Goal: Task Accomplishment & Management: Manage account settings

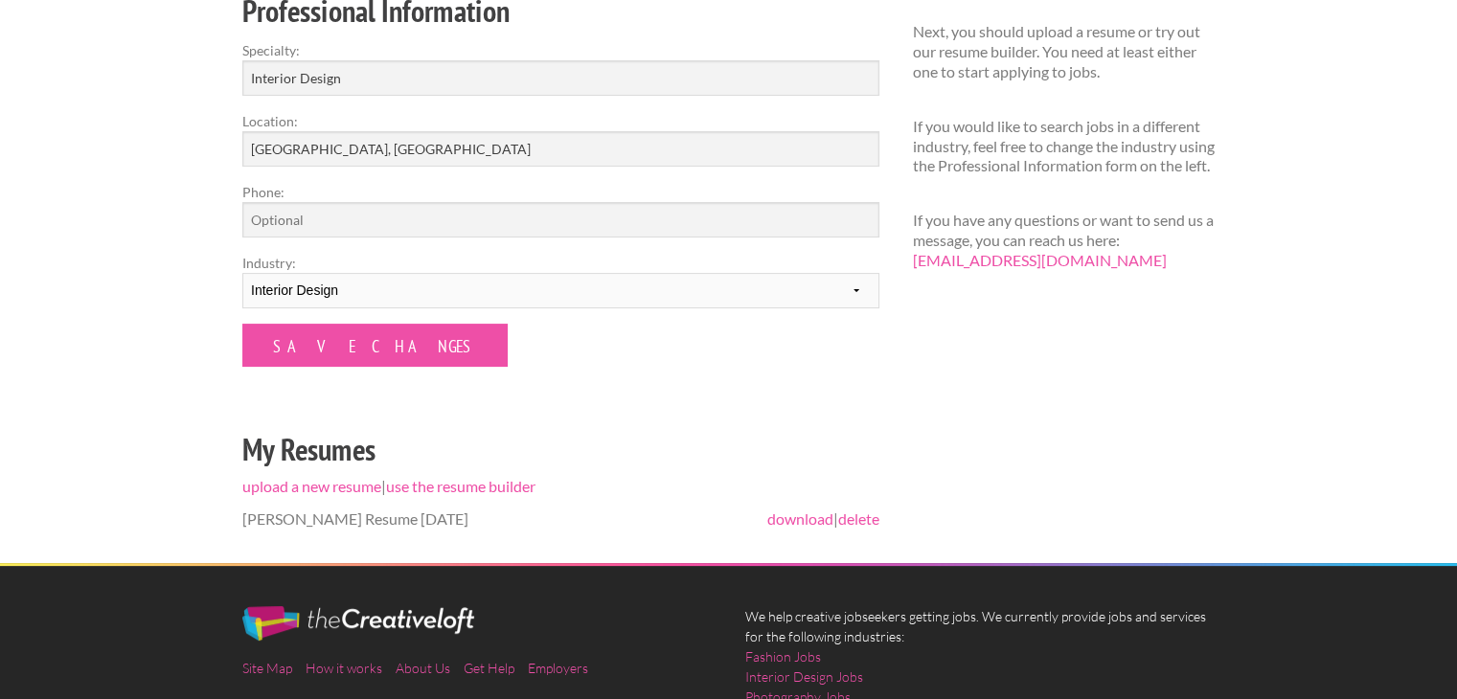
scroll to position [328, 0]
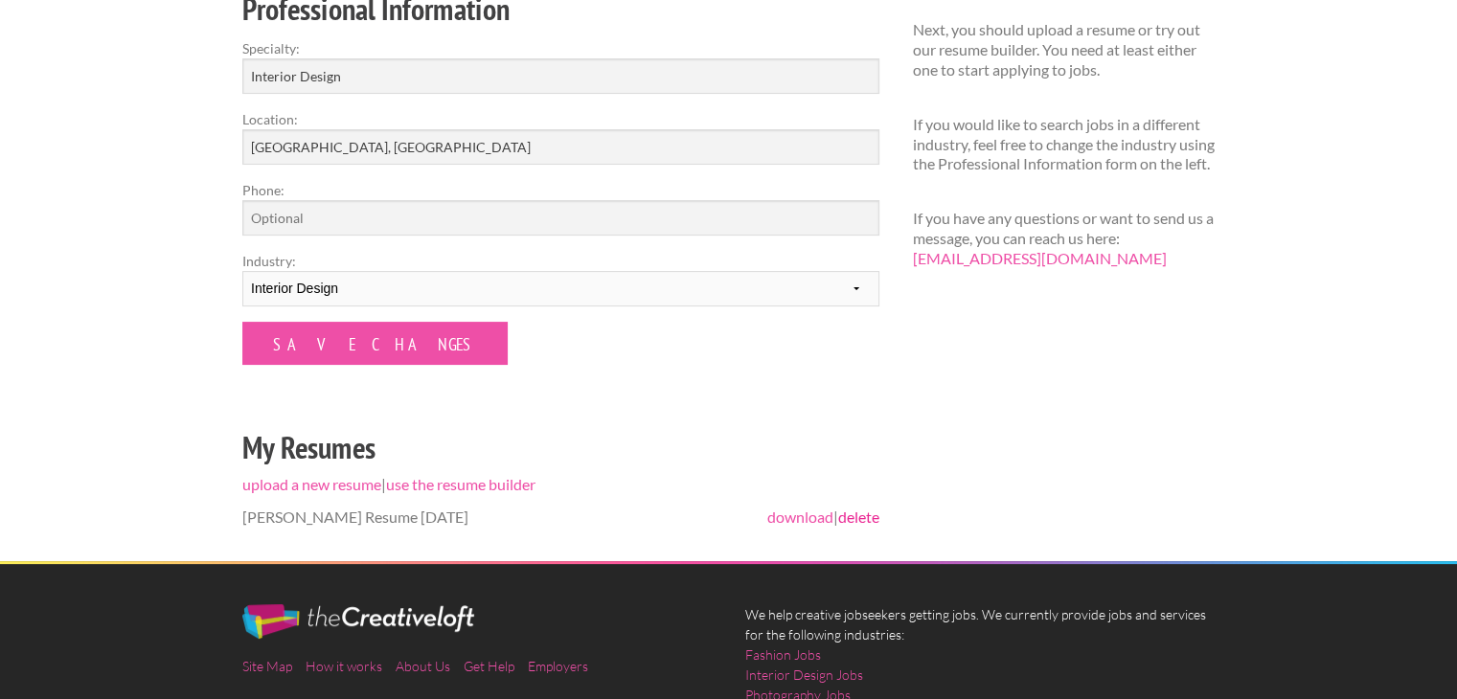
click at [862, 518] on link "delete" at bounding box center [858, 517] width 41 height 18
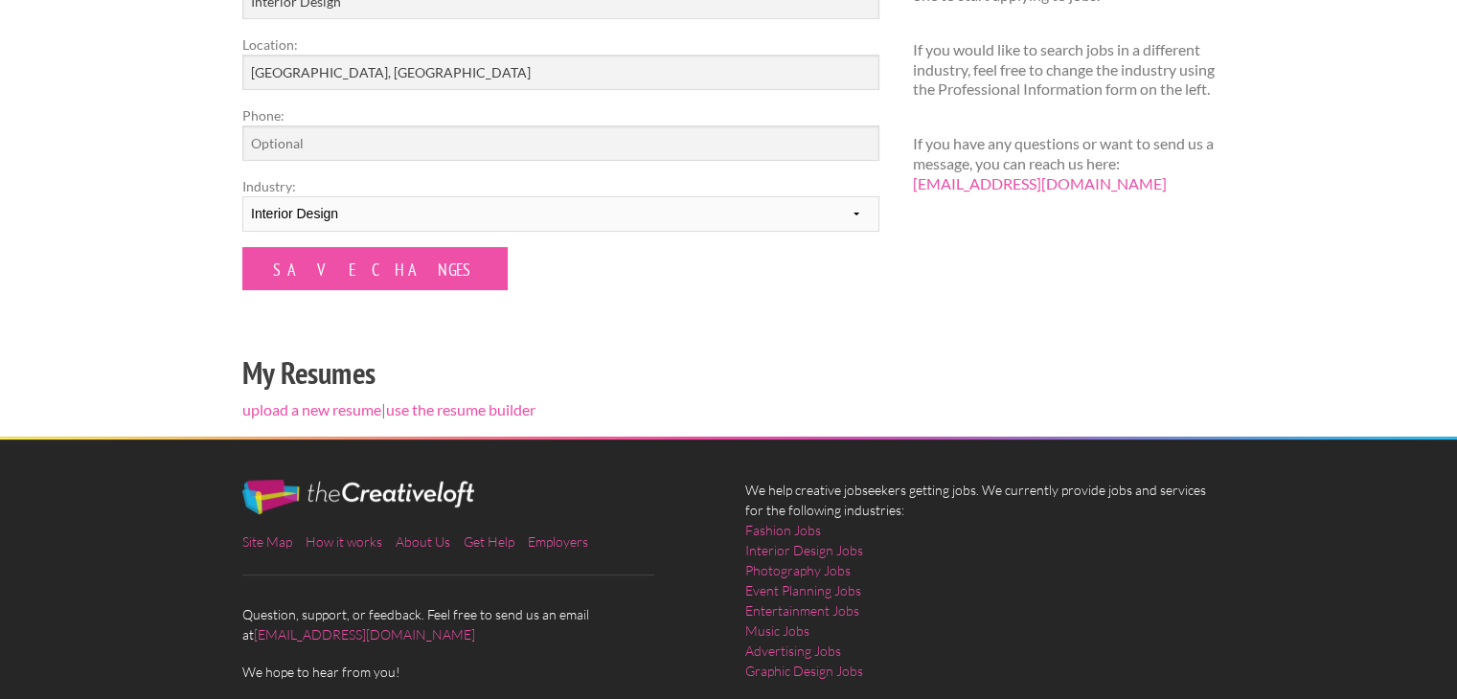
scroll to position [486, 0]
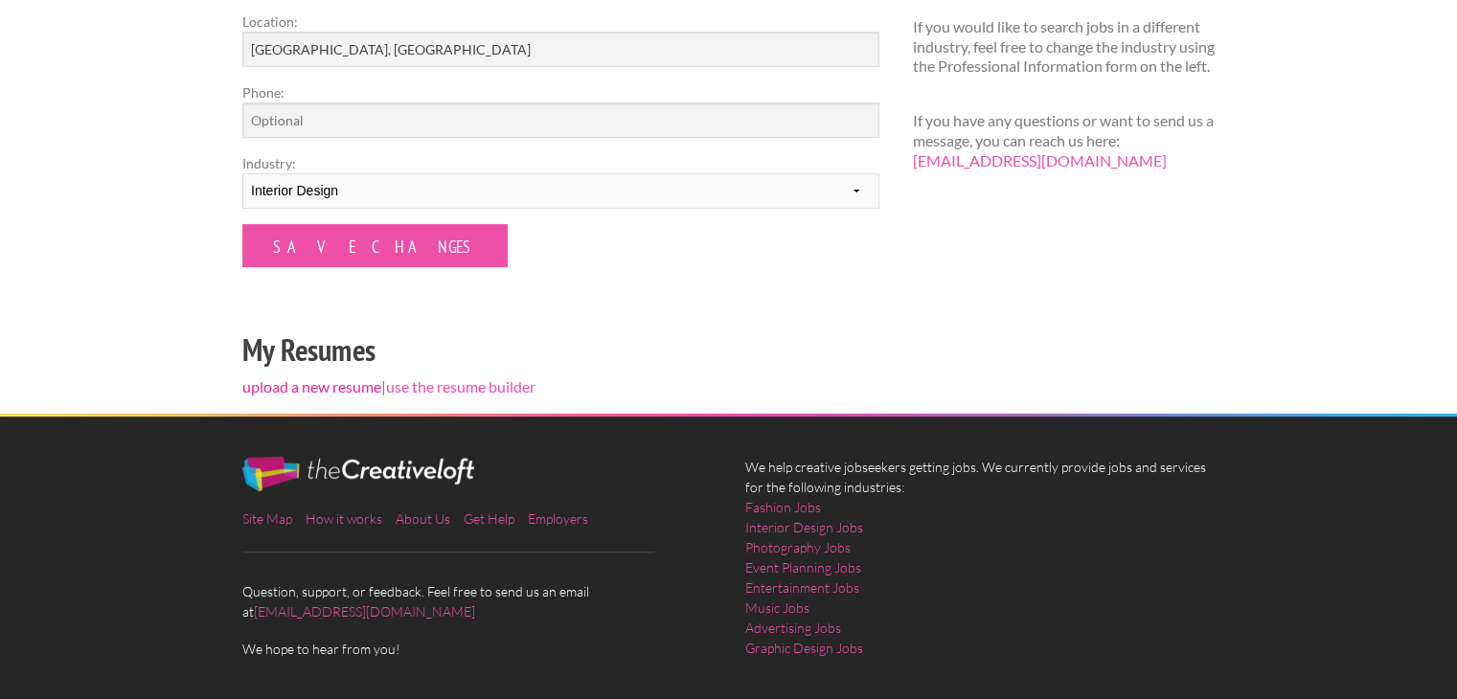
click at [362, 388] on link "upload a new resume" at bounding box center [311, 386] width 139 height 18
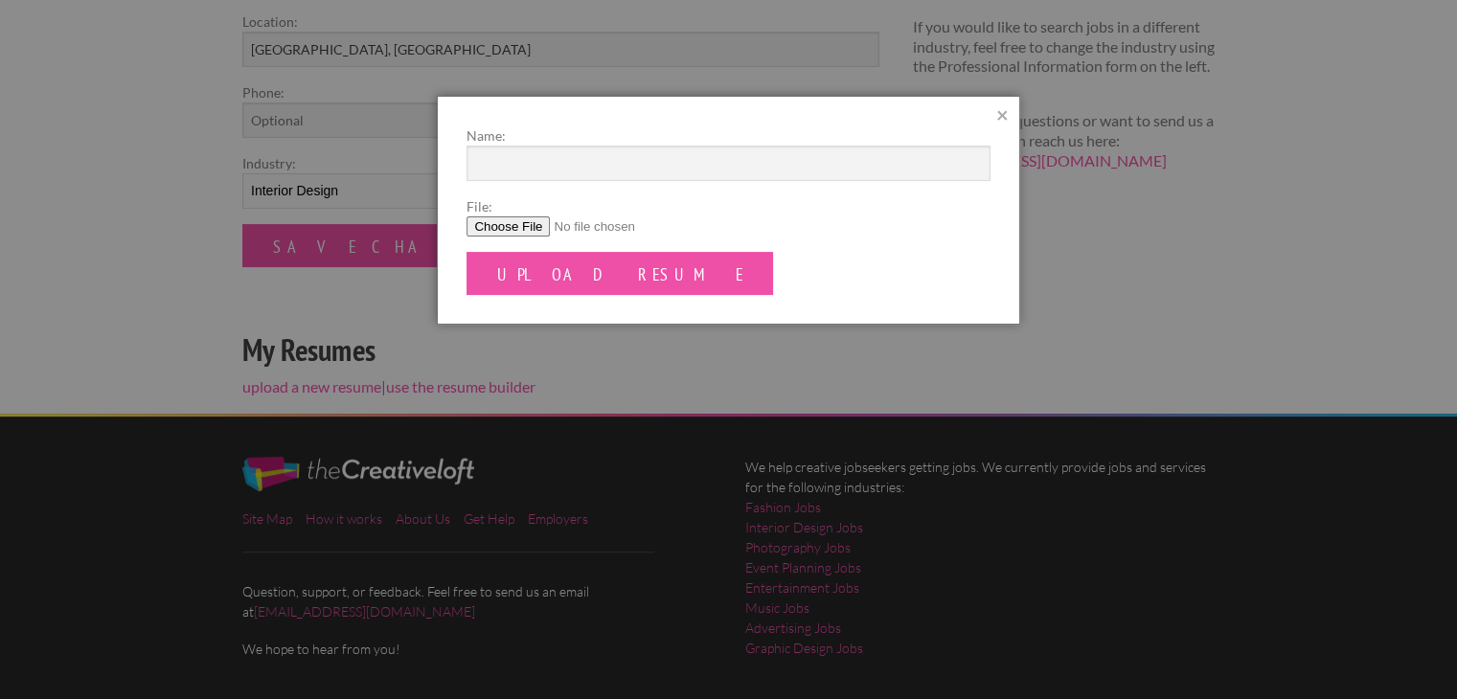
click at [529, 234] on input "File:" at bounding box center [728, 227] width 523 height 20
type input "C:\fakepath\BARNES Resume Sept. 2025.pdf"
click at [607, 160] on input "Name:" at bounding box center [728, 163] width 523 height 35
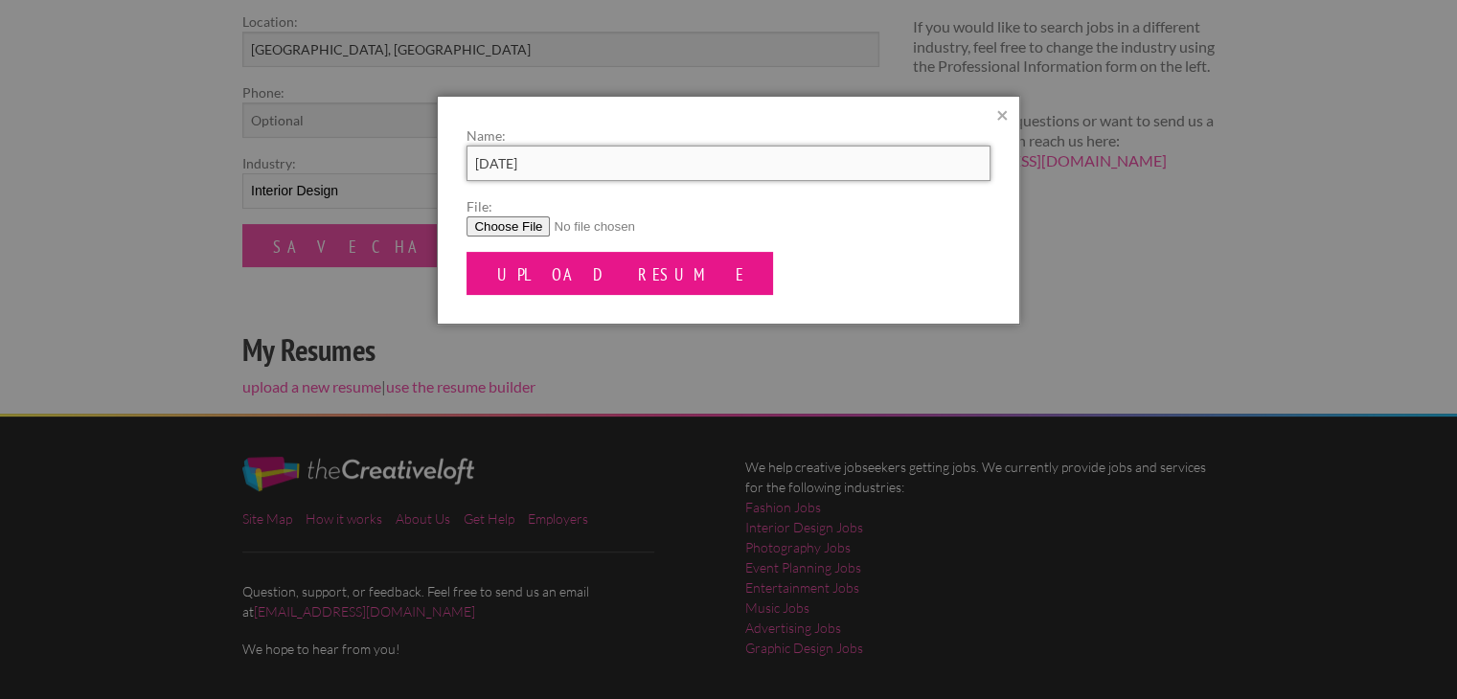
type input "September 2025"
click at [556, 284] on input "Upload Resume" at bounding box center [620, 273] width 307 height 43
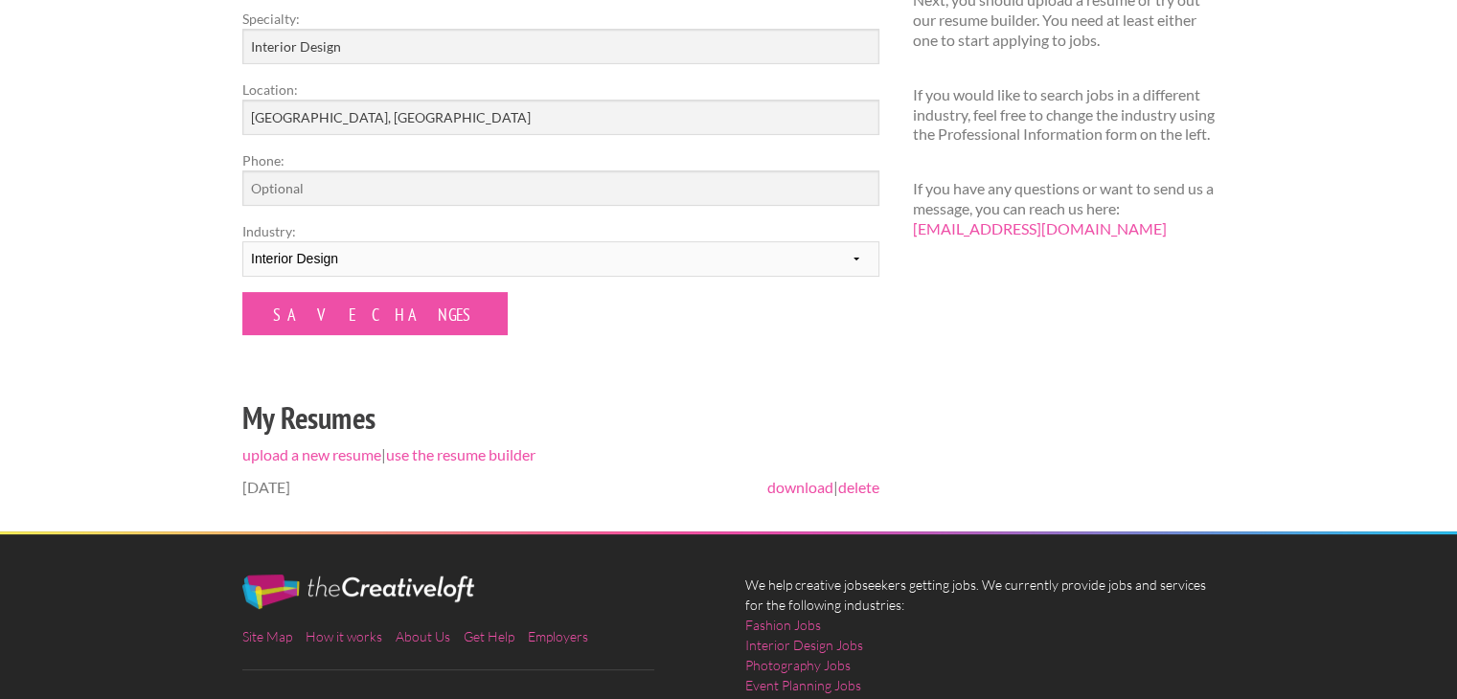
scroll to position [409, 0]
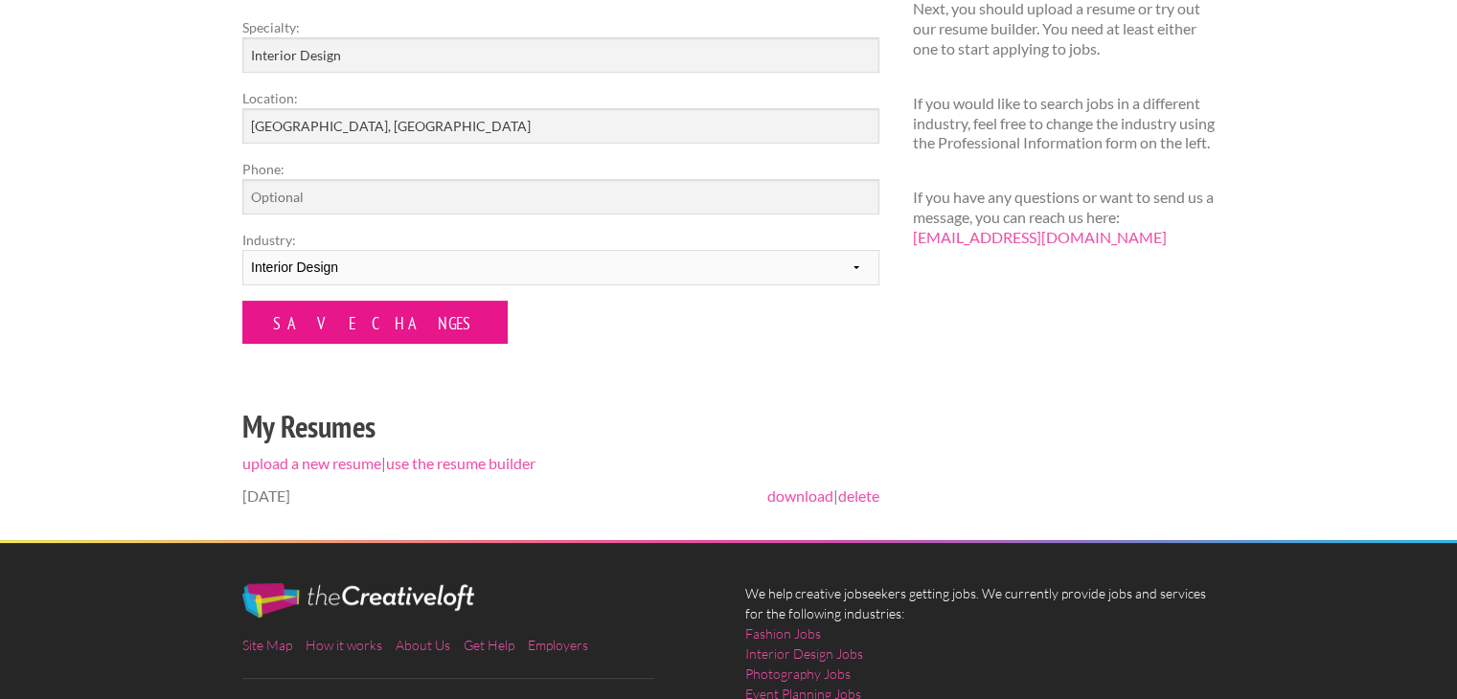
click at [361, 323] on input "Save Changes" at bounding box center [374, 322] width 265 height 43
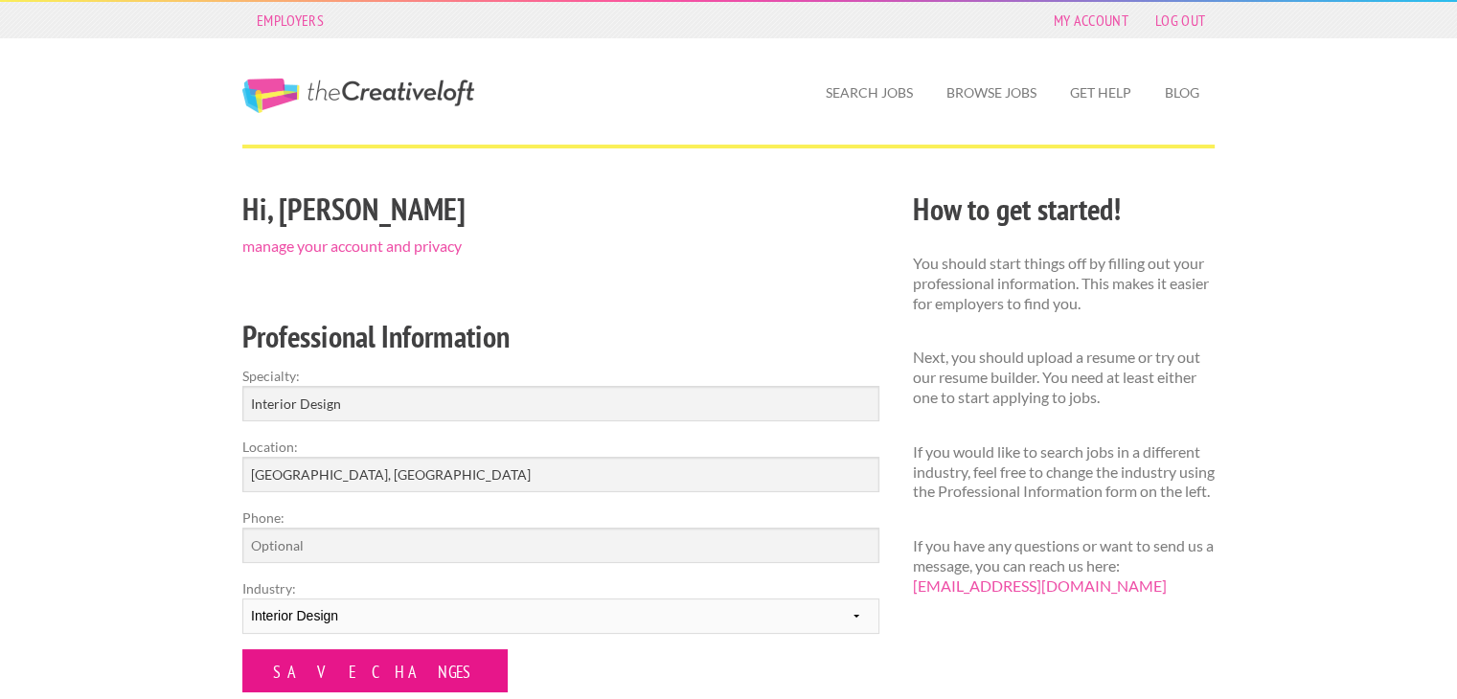
click at [322, 664] on input "Save Changes" at bounding box center [374, 671] width 265 height 43
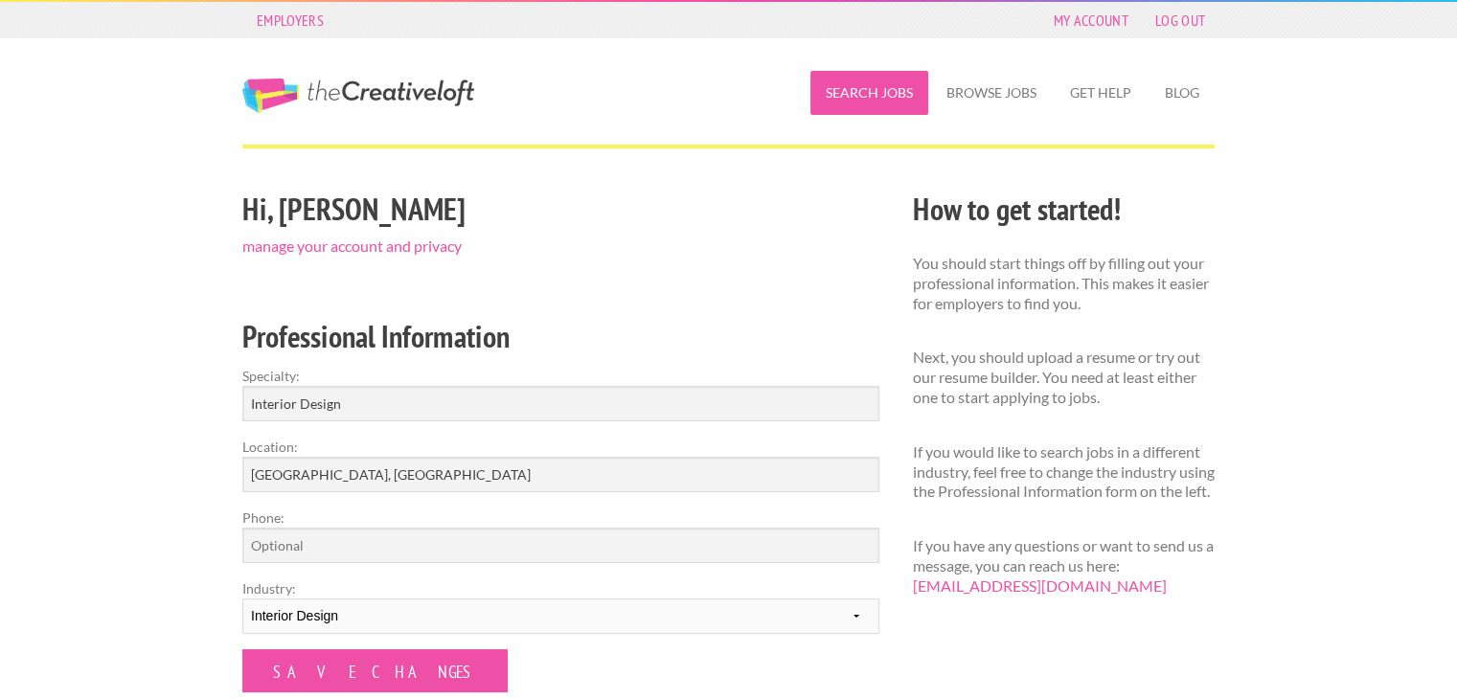
click at [888, 104] on link "Search Jobs" at bounding box center [870, 93] width 118 height 44
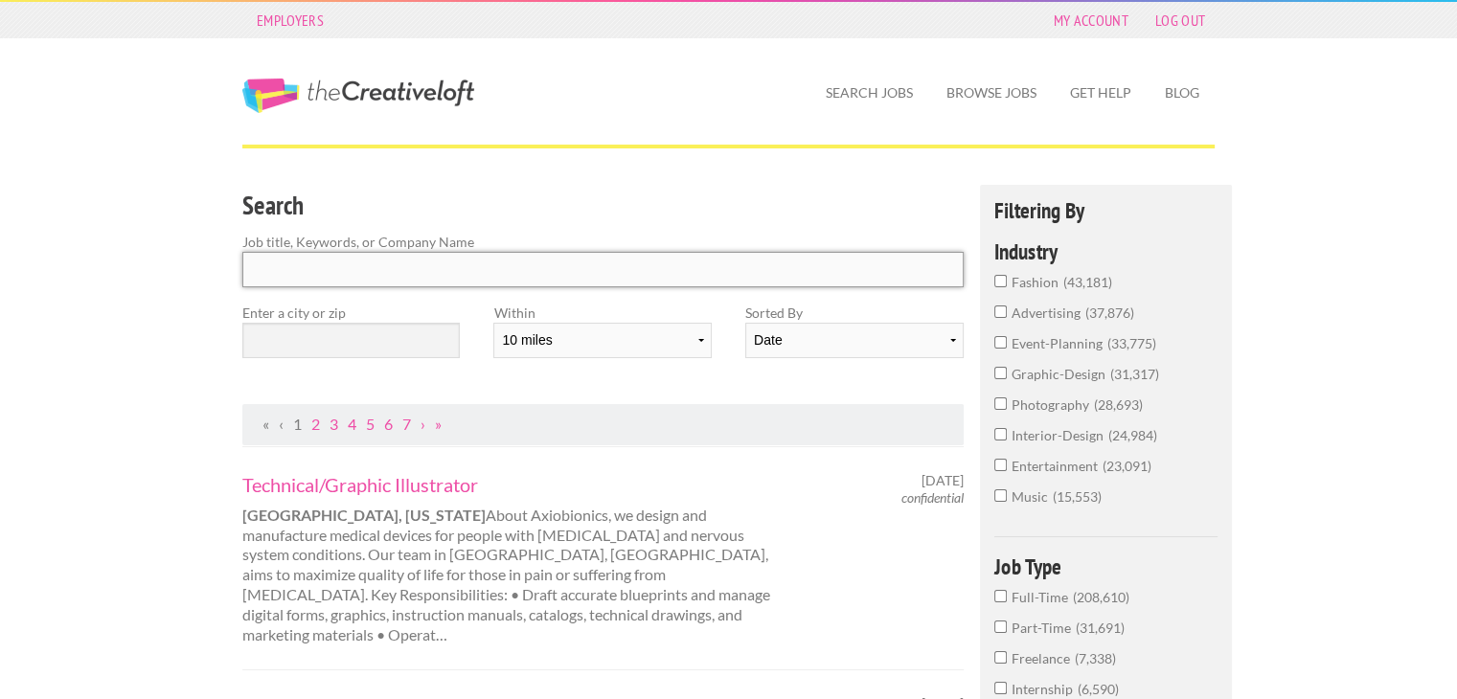
click at [554, 285] on input "Search" at bounding box center [602, 269] width 721 height 35
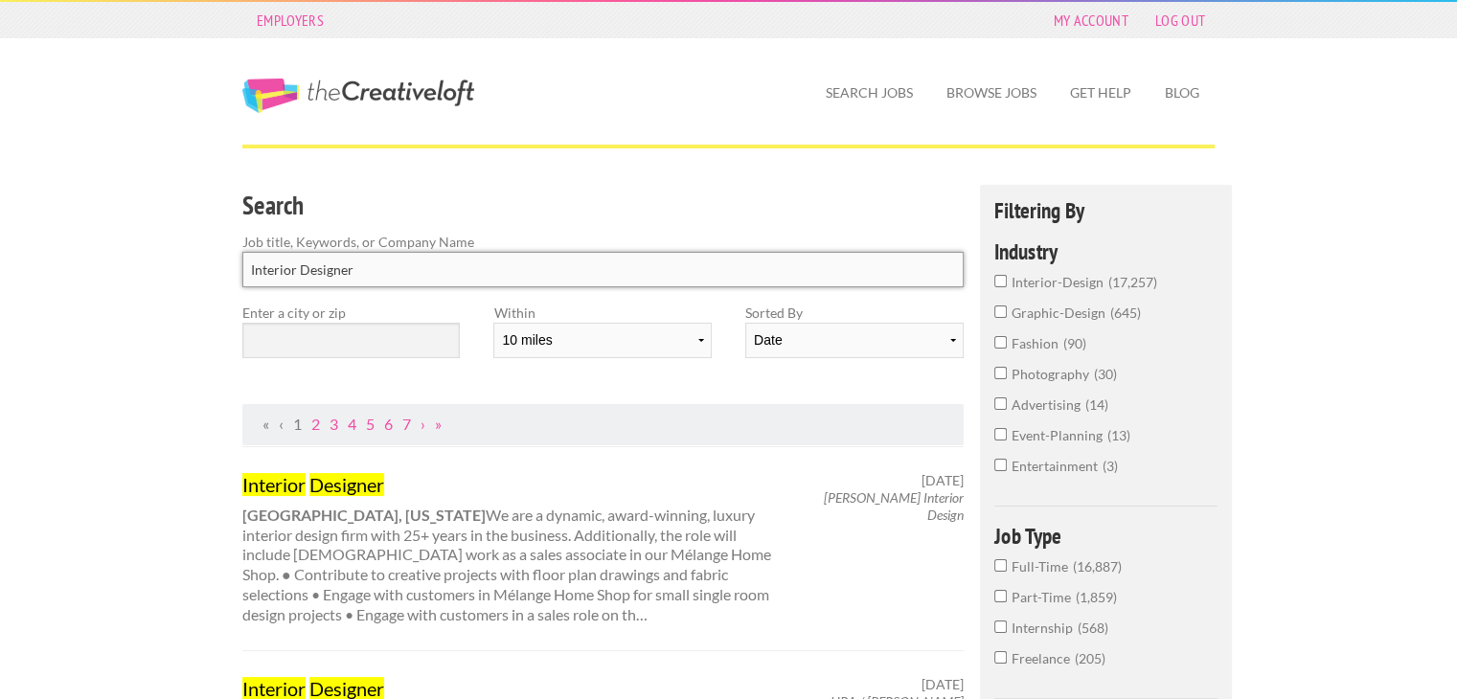
type input "Interior Designer"
click at [373, 331] on input "text" at bounding box center [350, 340] width 217 height 35
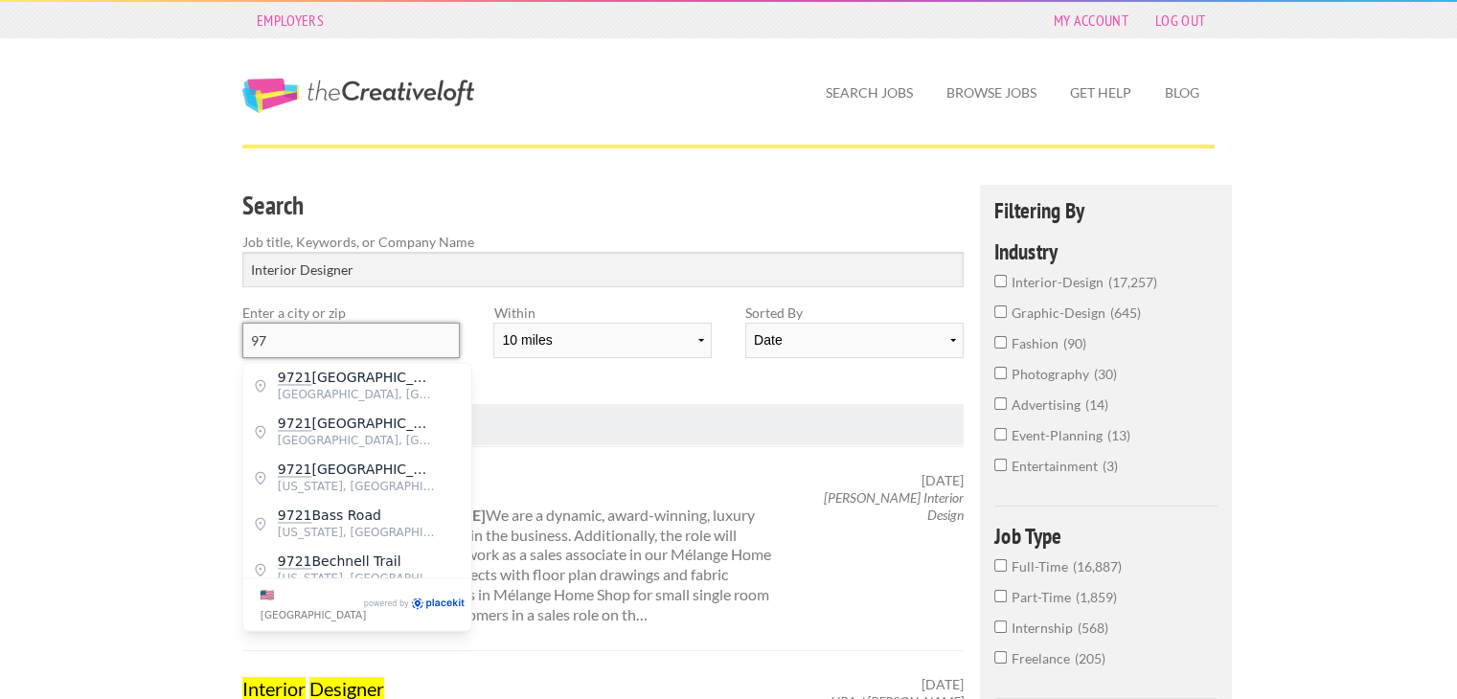
type input "9"
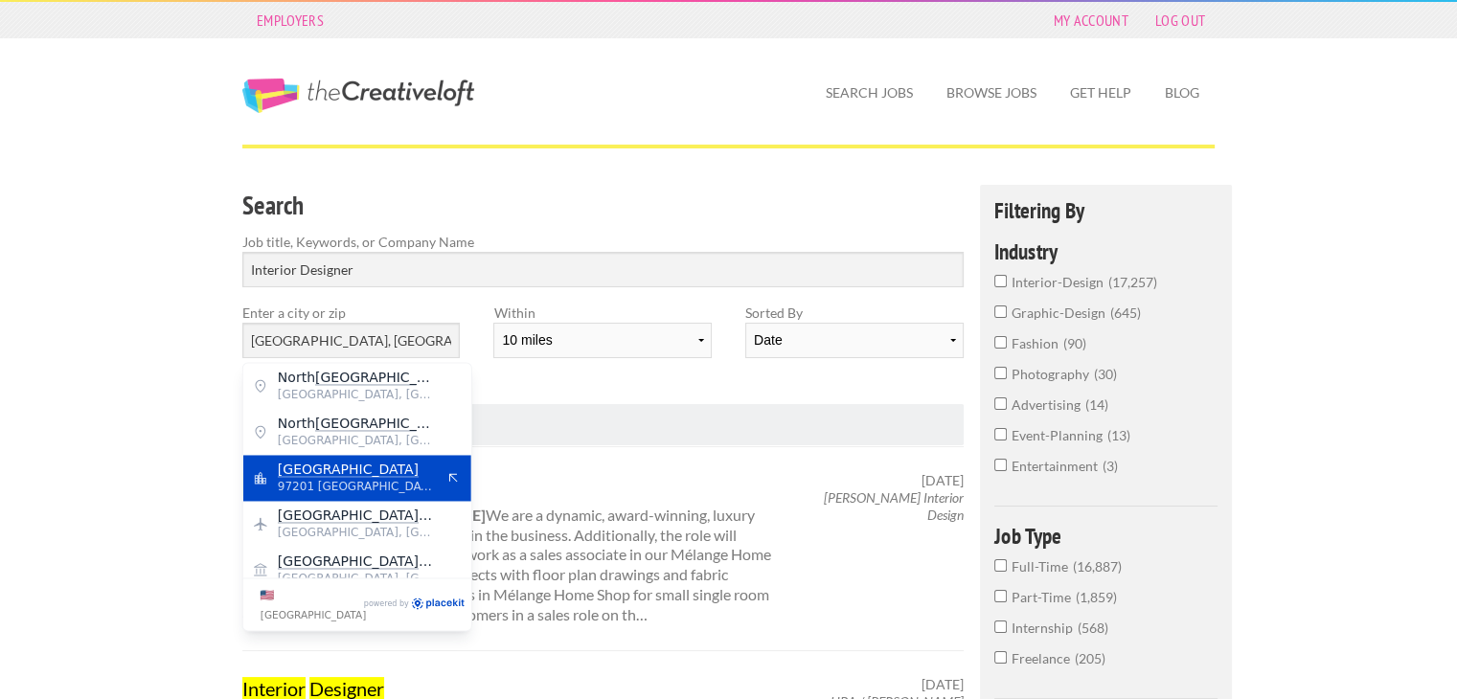
click at [338, 480] on span "97201 United States of America" at bounding box center [356, 486] width 157 height 17
type input "Portland"
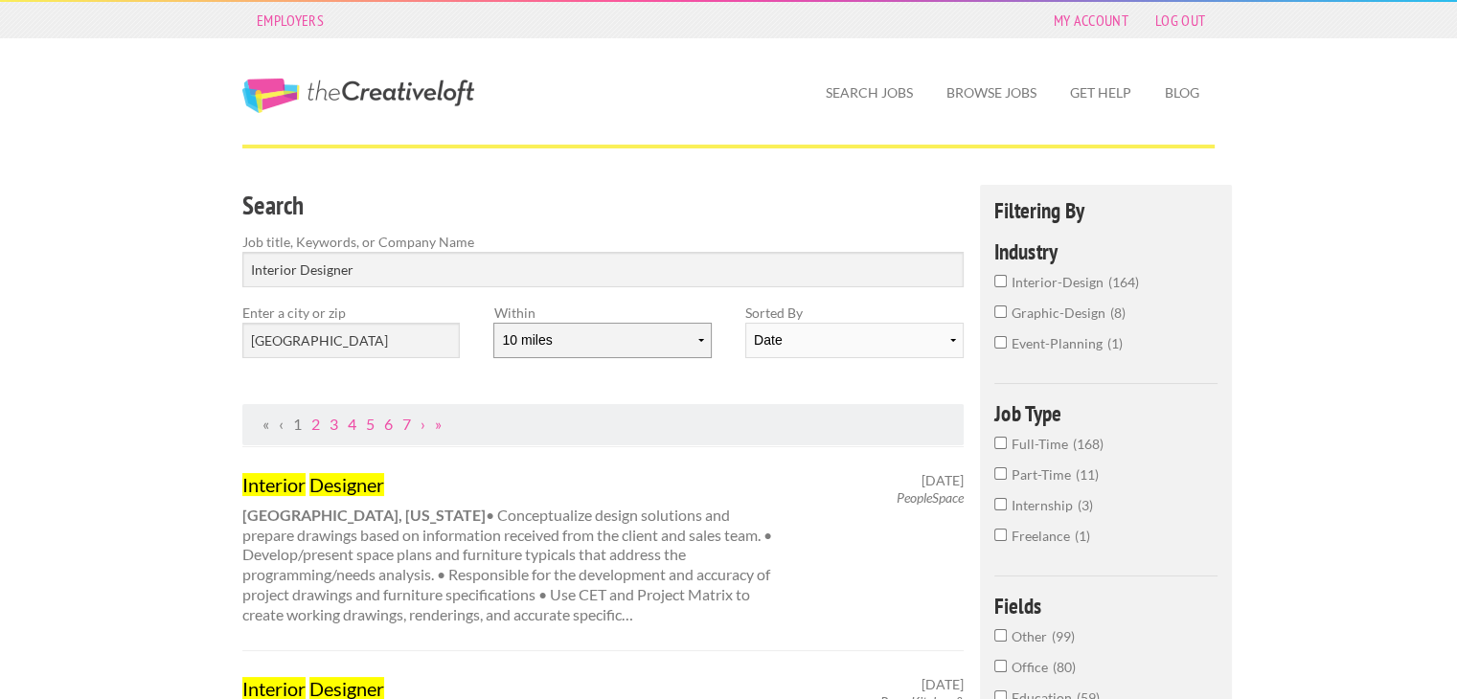
click at [698, 342] on select "10 miles 20 miles 50 miles 100 miles 200 miles 300 miles 400 miles 500 miles" at bounding box center [601, 340] width 217 height 35
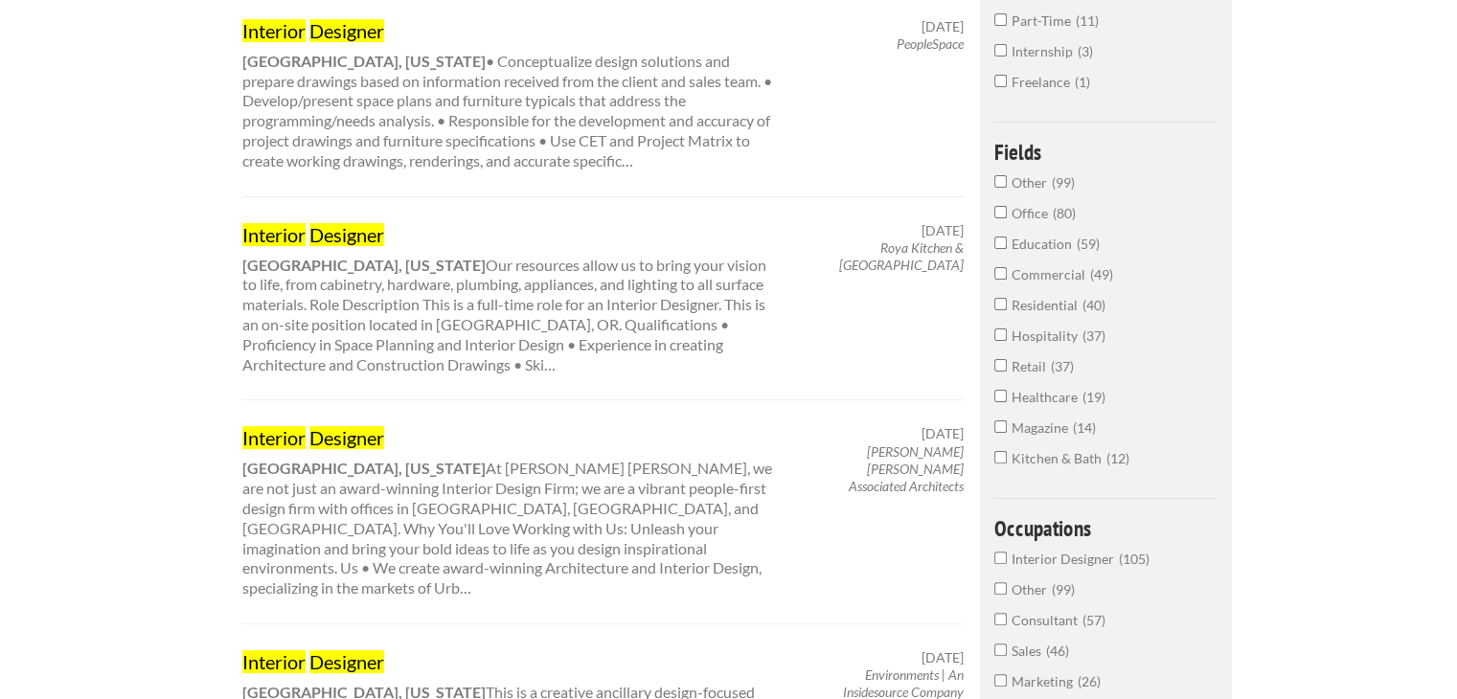
scroll to position [455, 0]
click at [1065, 296] on span "Residential" at bounding box center [1047, 304] width 71 height 16
click at [1007, 297] on input "Residential 40" at bounding box center [1000, 303] width 12 height 12
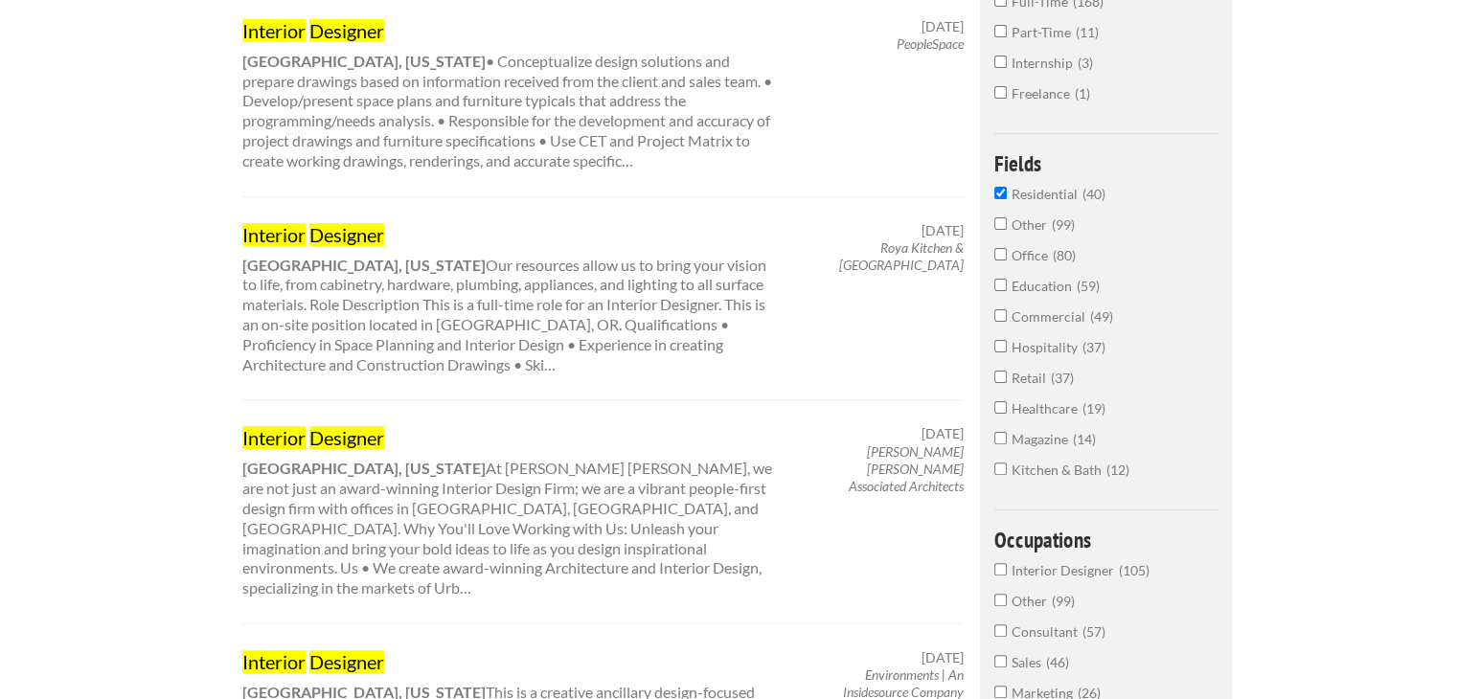
scroll to position [455, 0]
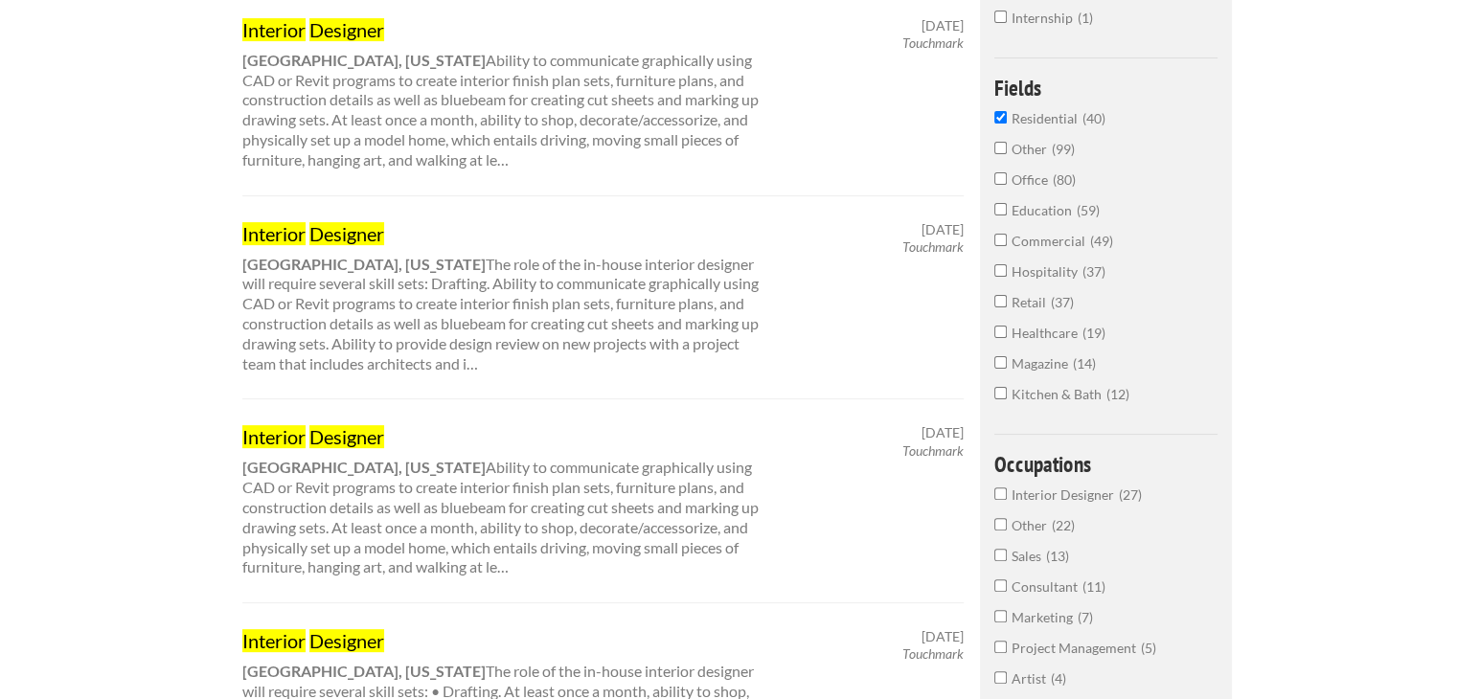
click at [1002, 111] on input "Residential 40" at bounding box center [1000, 117] width 12 height 12
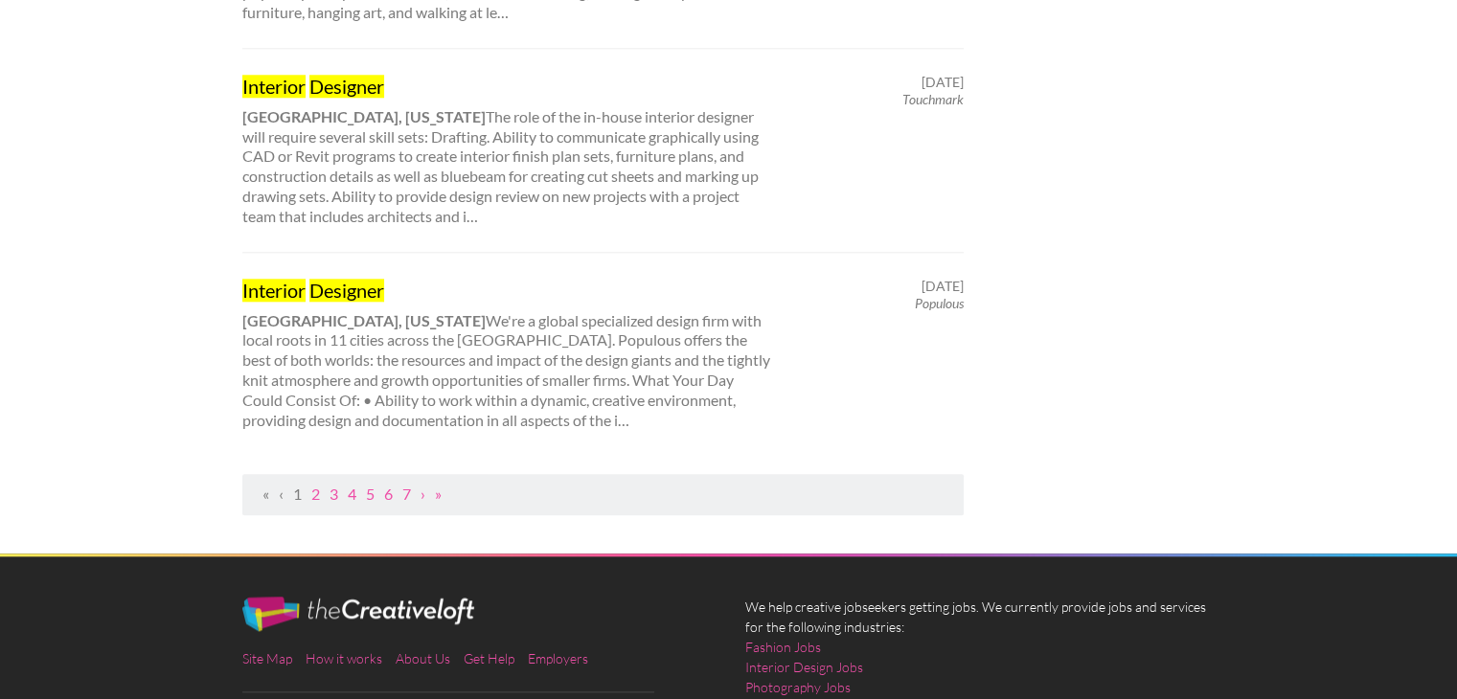
scroll to position [2050, 0]
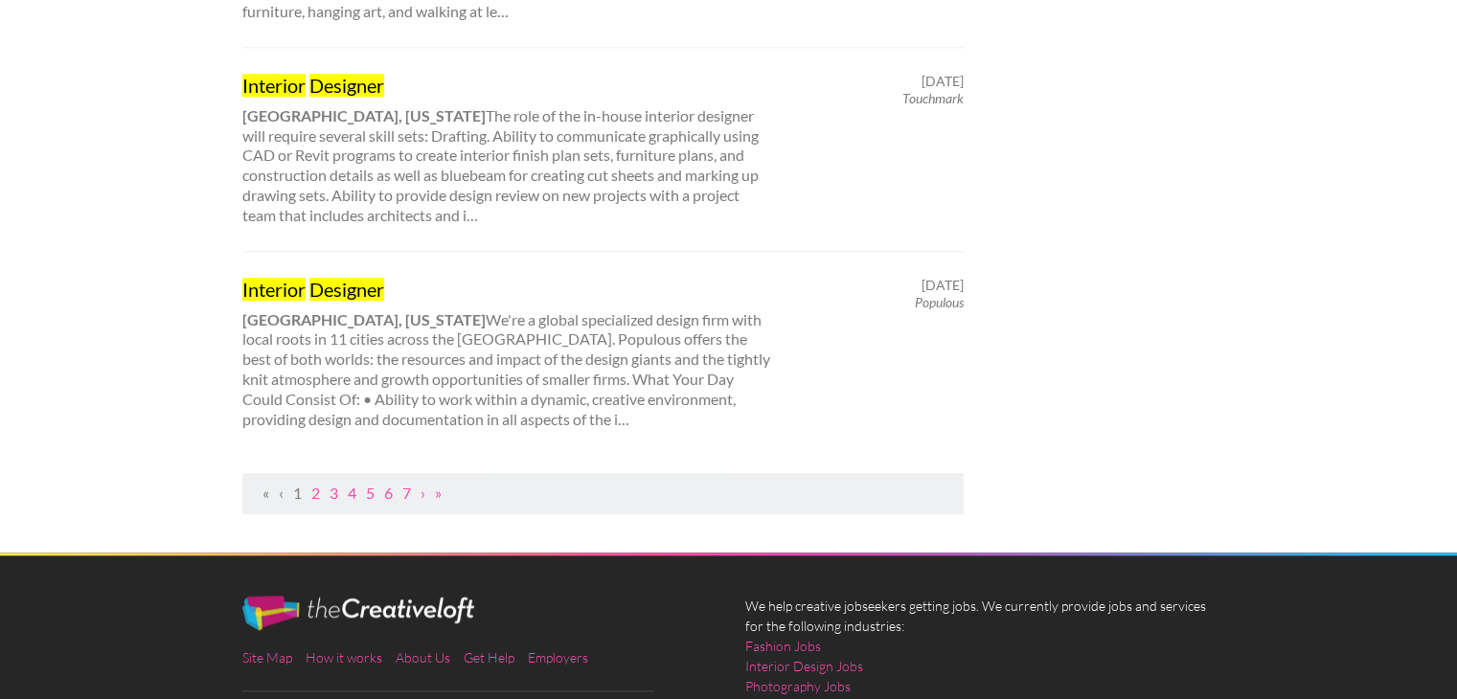
click at [310, 484] on ul "« ‹ 1 2 3 4 5 6 7 › »" at bounding box center [603, 494] width 700 height 20
click at [315, 484] on link "2" at bounding box center [315, 493] width 9 height 18
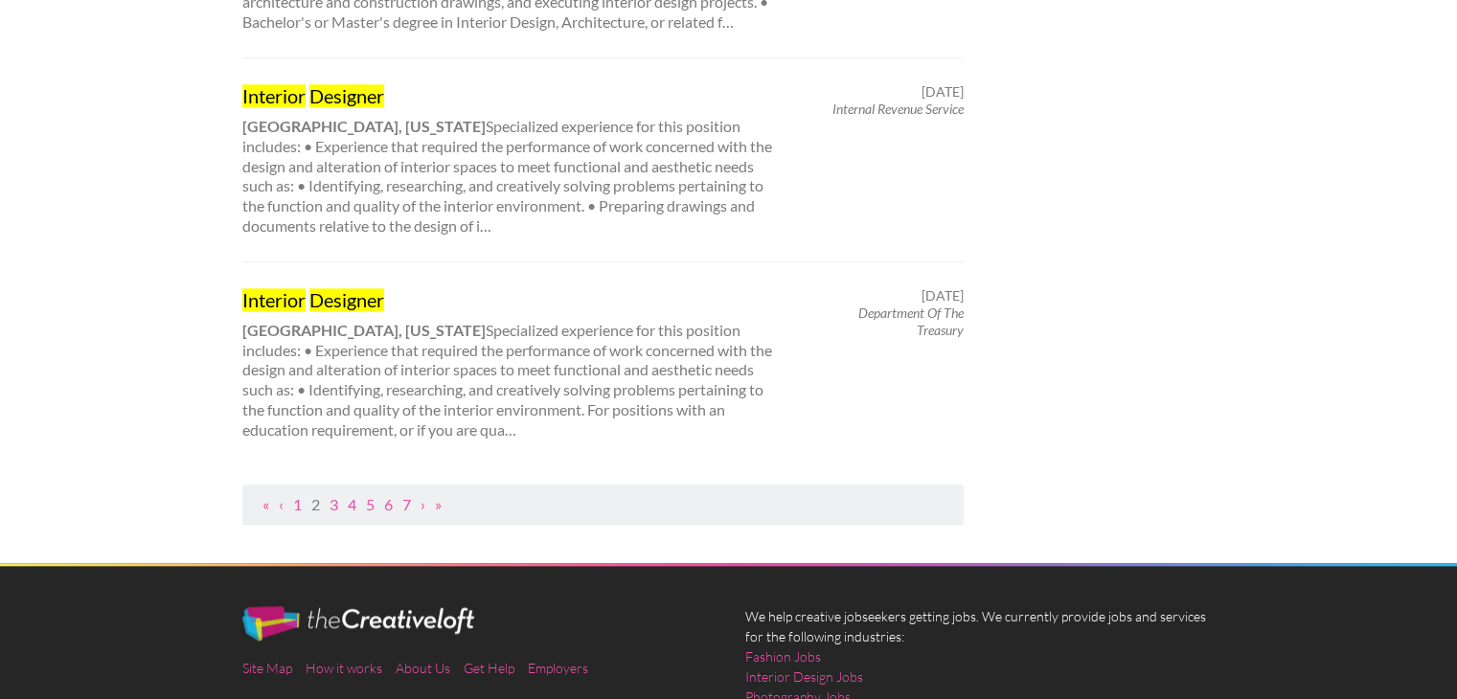
scroll to position [2021, 0]
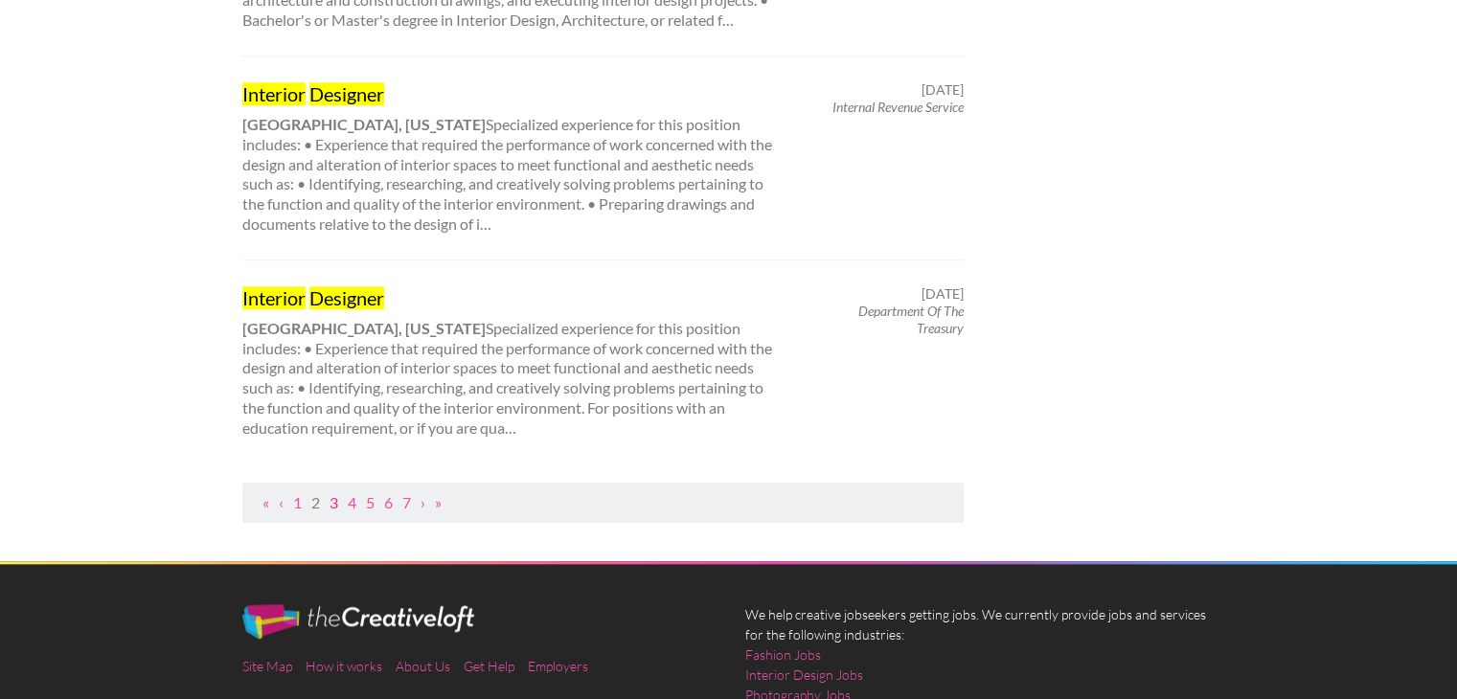
click at [335, 504] on link "3" at bounding box center [334, 502] width 9 height 18
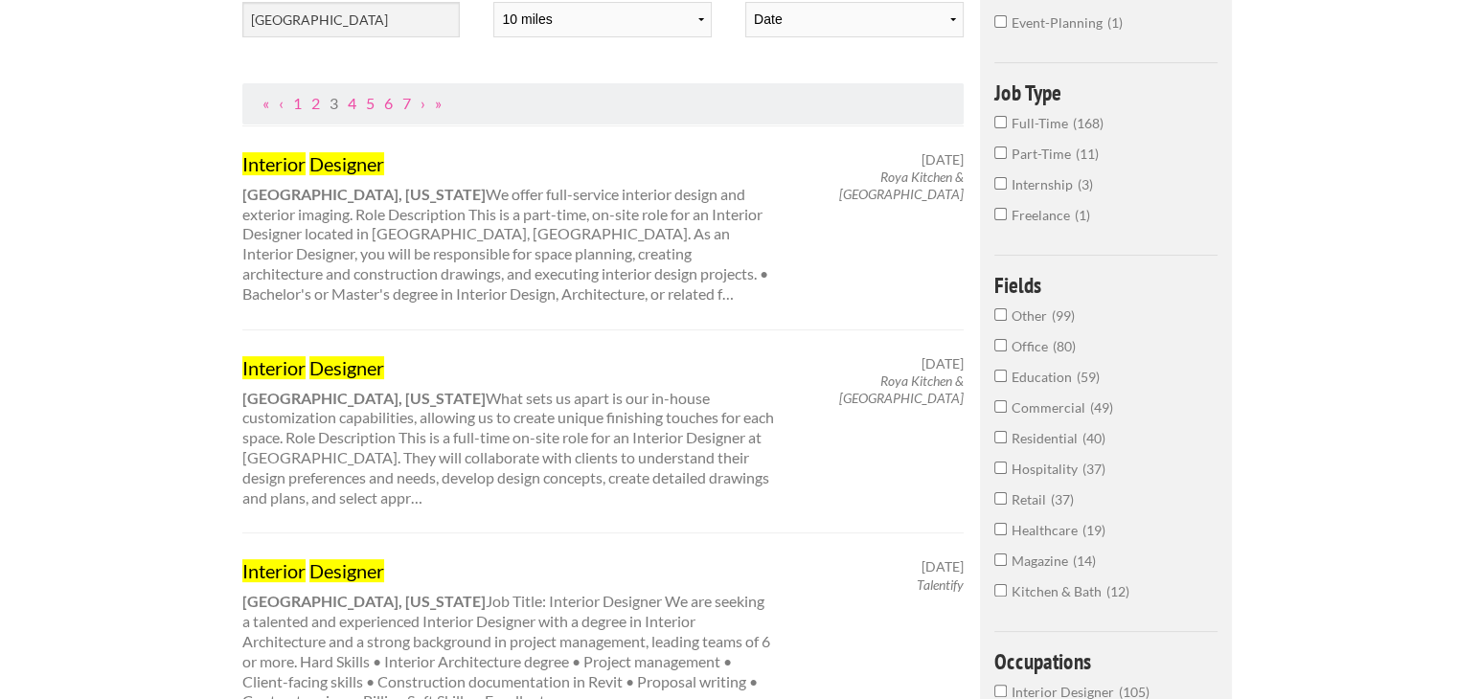
scroll to position [322, 0]
click at [1006, 583] on input "Kitchen & Bath 12" at bounding box center [1000, 589] width 12 height 12
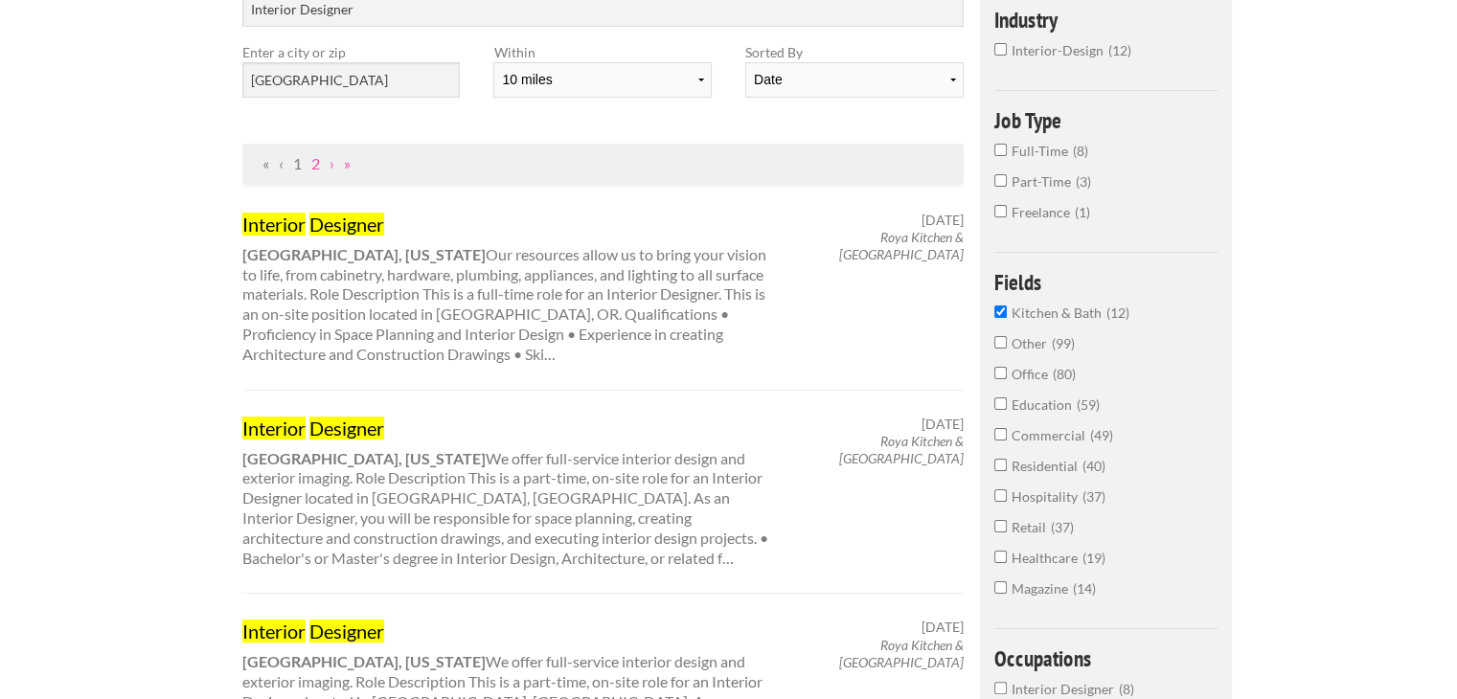
scroll to position [260, 0]
click at [1004, 315] on input "Kitchen & Bath 12" at bounding box center [1000, 313] width 12 height 12
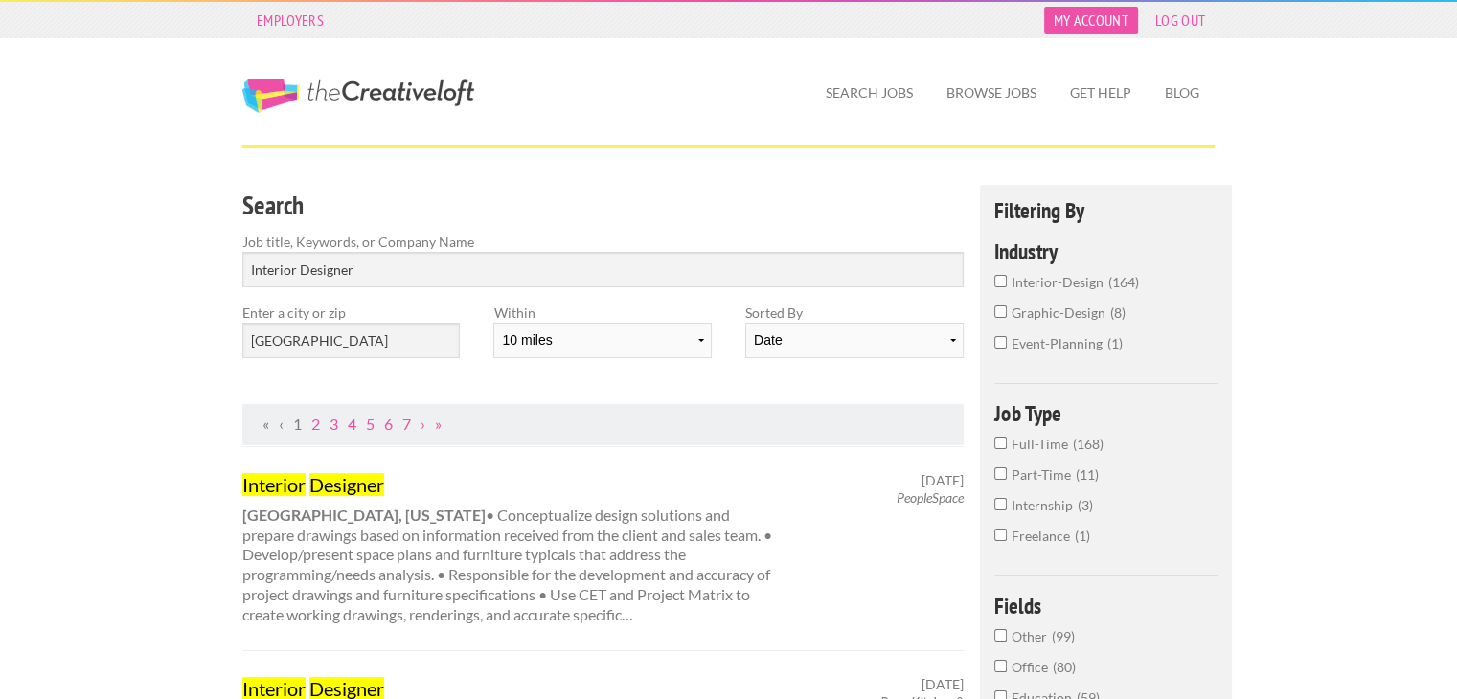
click at [1086, 16] on link "My Account" at bounding box center [1091, 20] width 94 height 27
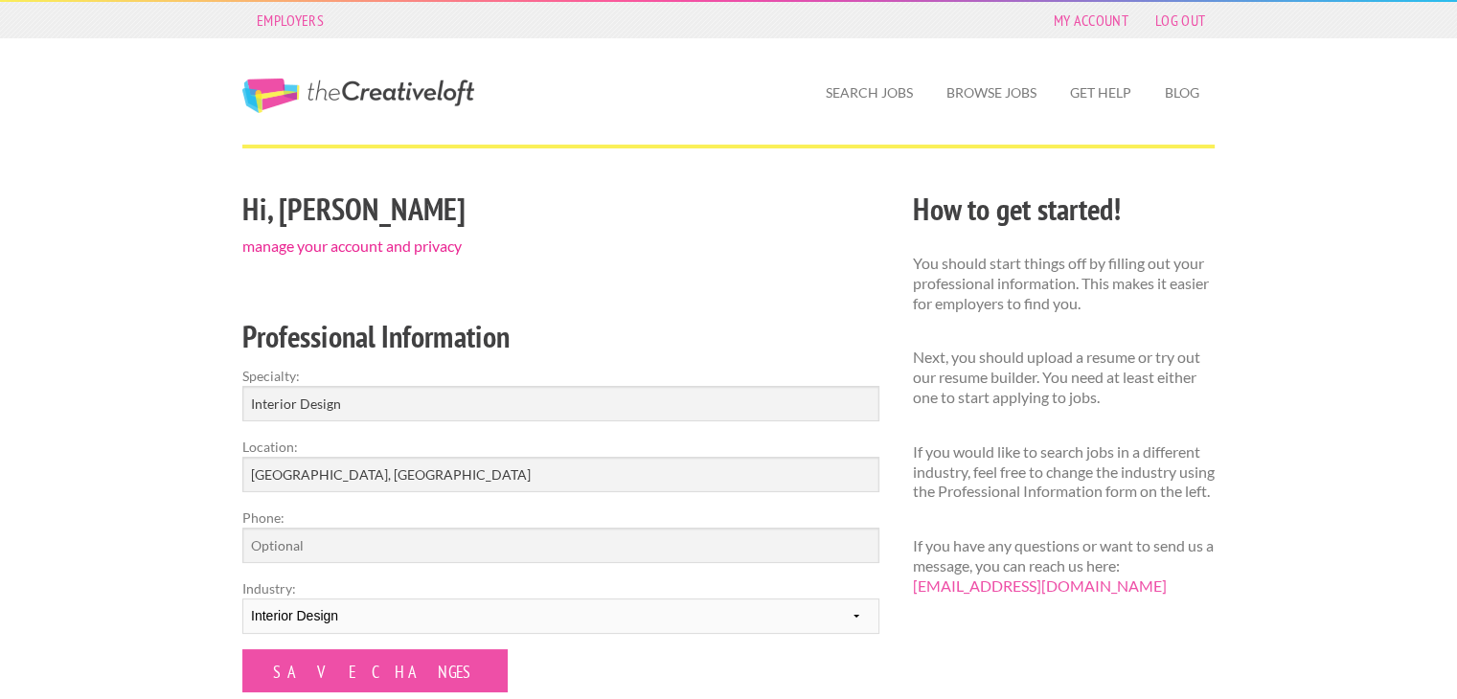
click at [330, 249] on link "manage your account and privacy" at bounding box center [351, 246] width 219 height 18
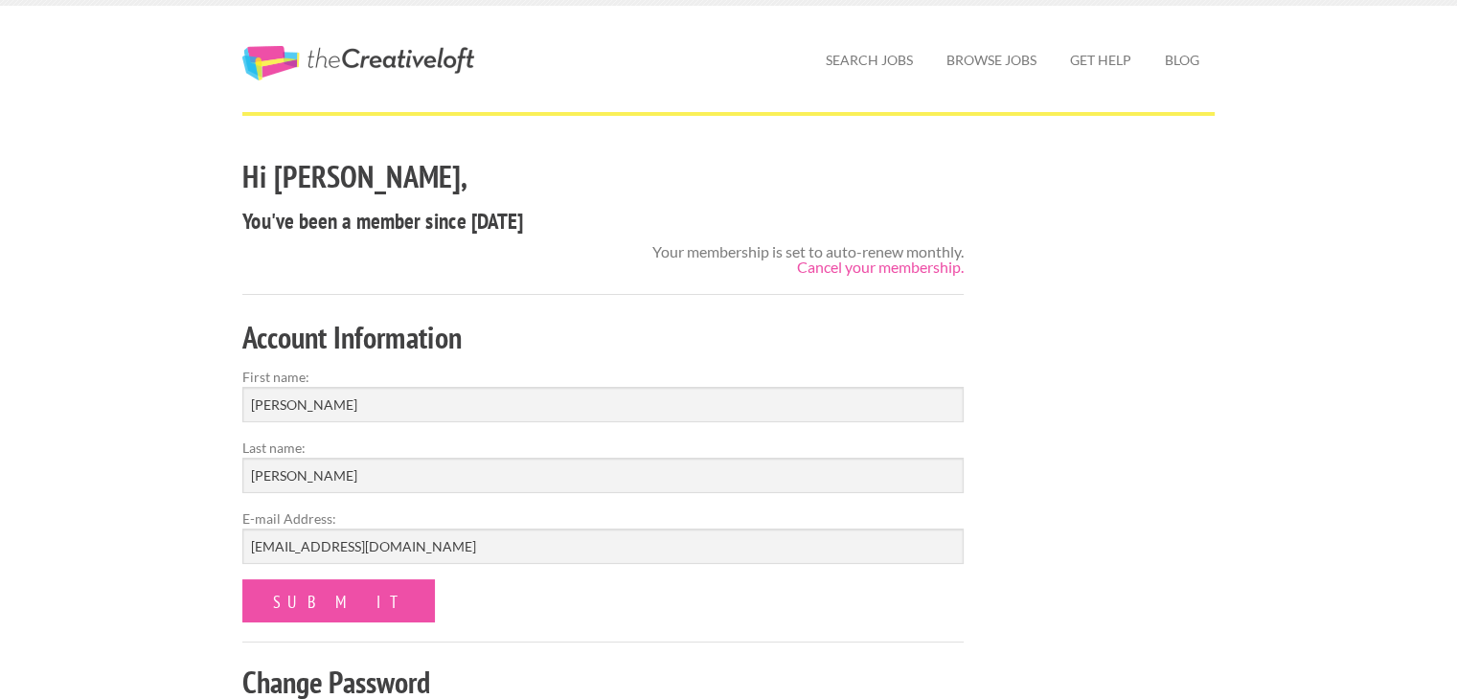
scroll to position [25, 0]
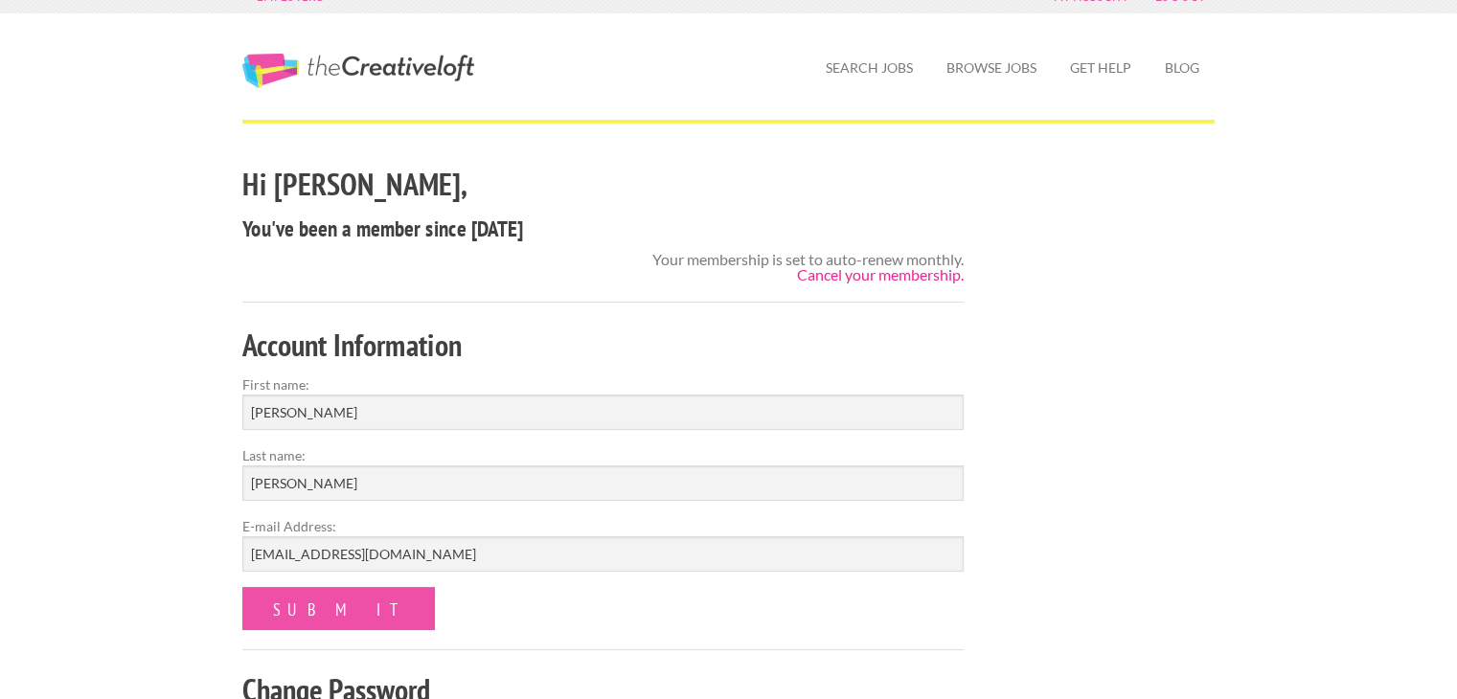
click at [927, 273] on link "Cancel your membership." at bounding box center [880, 274] width 167 height 18
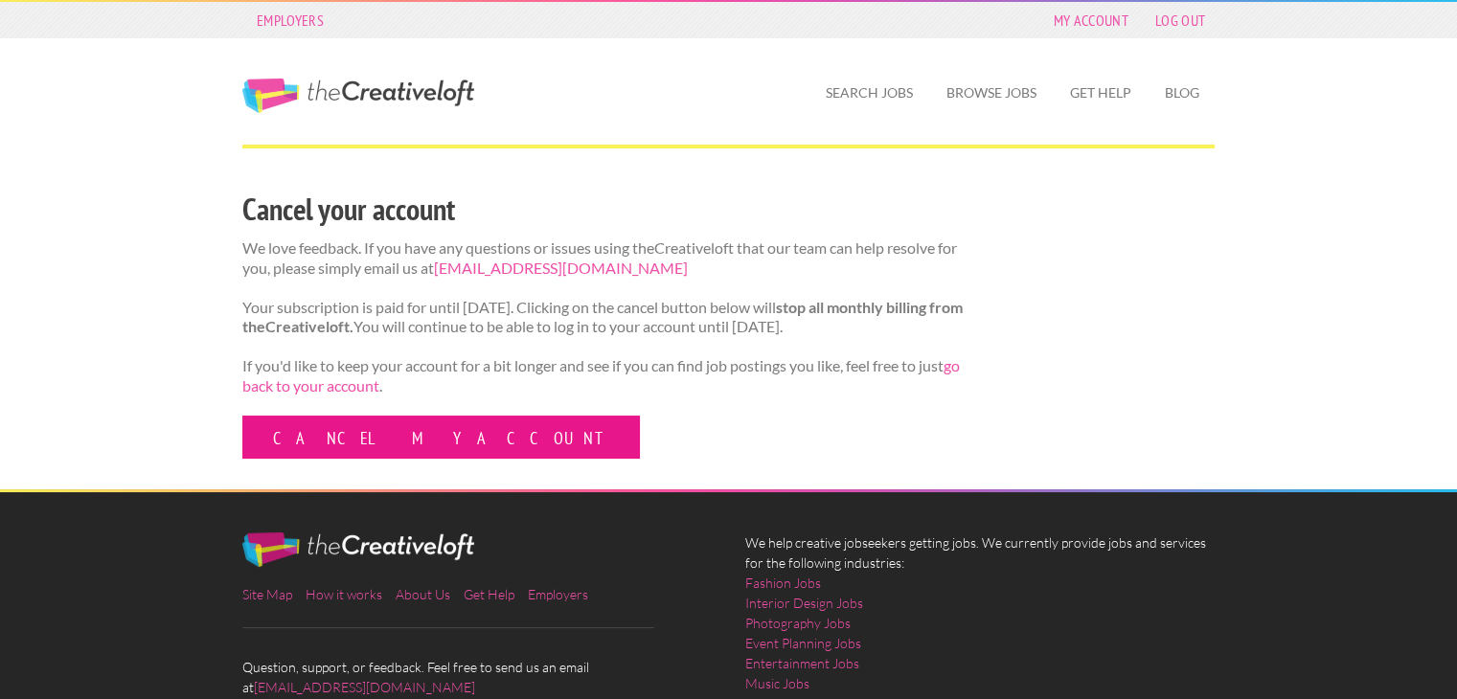
click at [287, 459] on link "Cancel my account" at bounding box center [441, 437] width 398 height 43
